Goal: Information Seeking & Learning: Learn about a topic

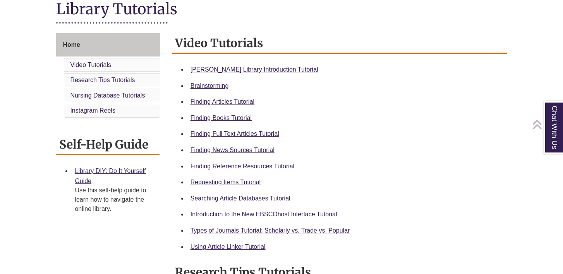
scroll to position [182, 0]
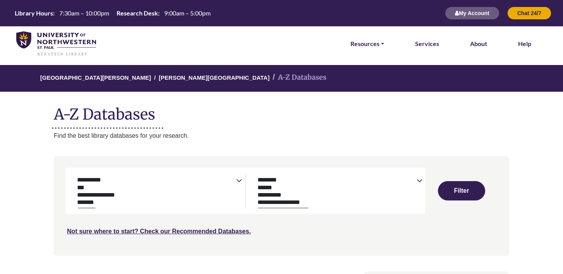
select select "Database Subject Filter"
select select "Database Types Filter"
select select "Database Subject Filter"
select select "Database Types Filter"
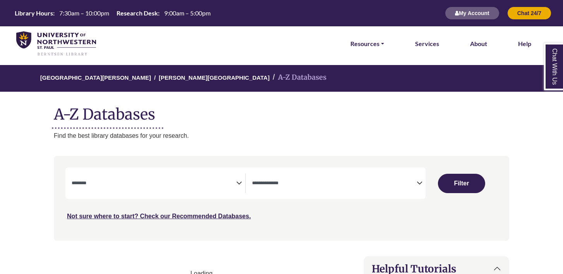
select select "Database Subject Filter"
select select "Database Types Filter"
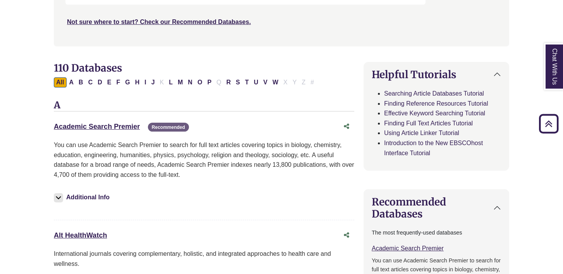
scroll to position [195, 0]
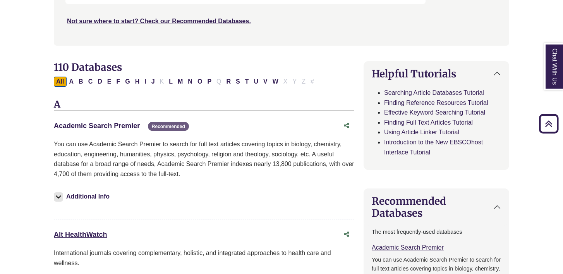
click at [127, 127] on link "Academic Search Premier This link opens in a new window" at bounding box center [97, 126] width 86 height 8
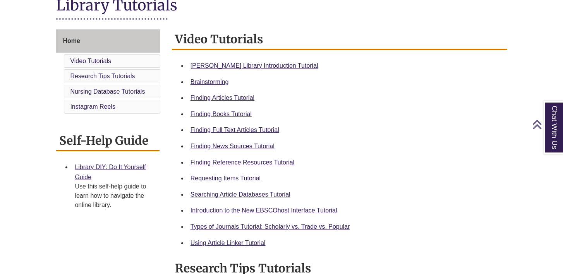
scroll to position [192, 0]
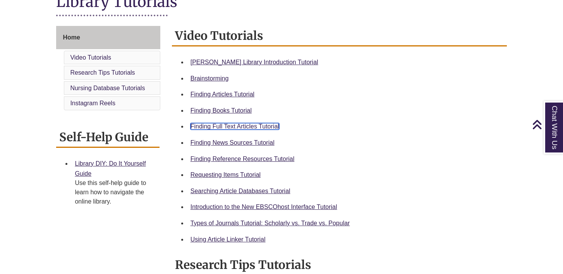
click at [270, 128] on link "Finding Full Text Articles Tutorial" at bounding box center [235, 126] width 89 height 7
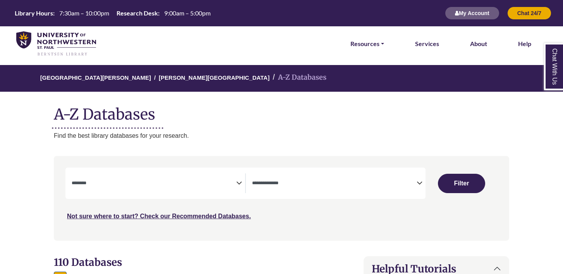
select select "Database Subject Filter"
select select "Database Types Filter"
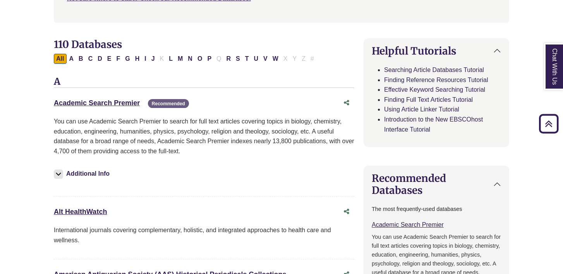
scroll to position [218, 0]
click at [125, 103] on link "Academic Search Premier This link opens in a new window" at bounding box center [97, 103] width 86 height 8
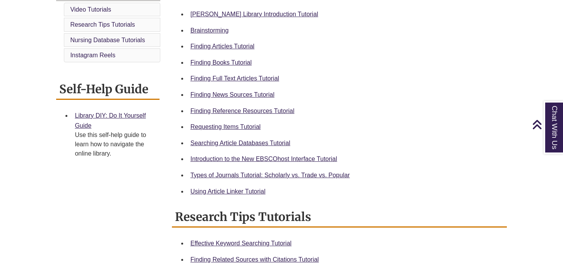
scroll to position [241, 0]
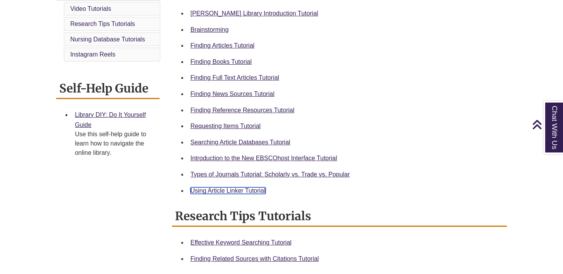
click at [237, 192] on link "Using Article Linker Tutorial" at bounding box center [228, 190] width 75 height 7
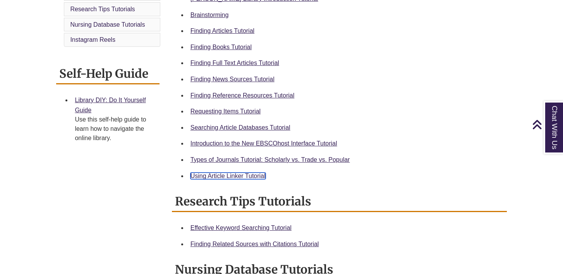
scroll to position [256, 0]
